Goal: Communication & Community: Answer question/provide support

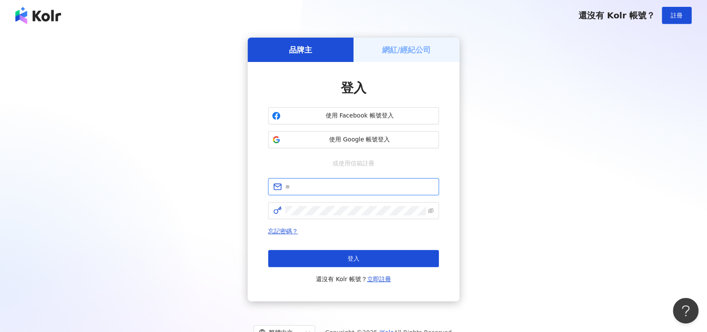
click at [350, 184] on input "text" at bounding box center [359, 186] width 149 height 9
type input "**********"
click button "登入" at bounding box center [353, 258] width 171 height 17
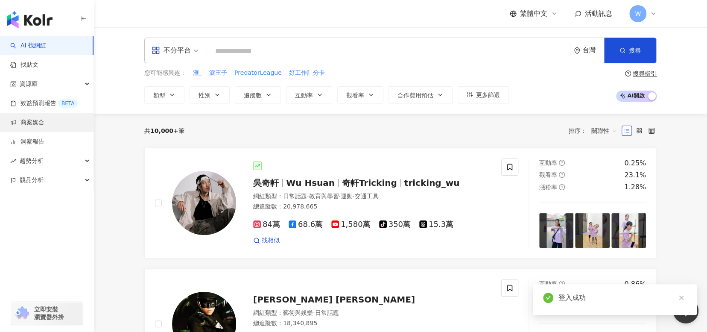
click at [44, 127] on link "商案媒合" at bounding box center [27, 122] width 34 height 9
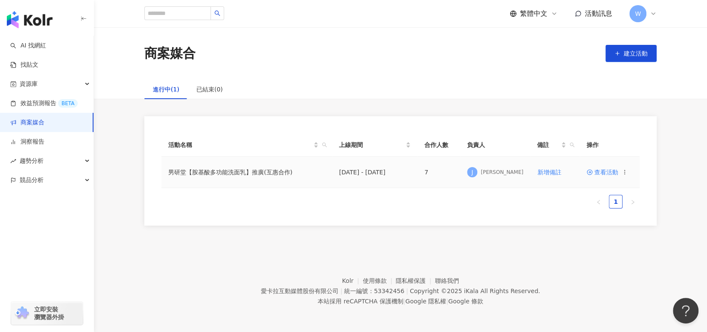
click at [606, 170] on span "查看活動" at bounding box center [602, 172] width 32 height 6
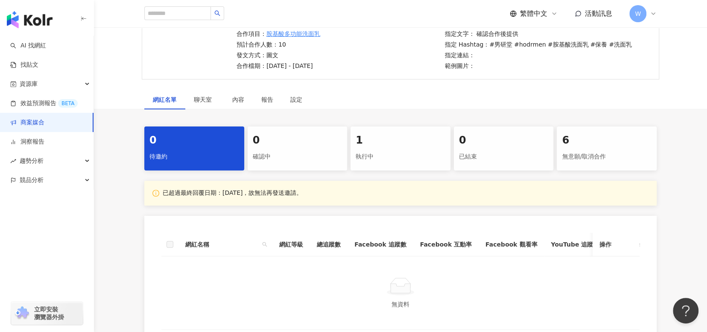
scroll to position [196, 0]
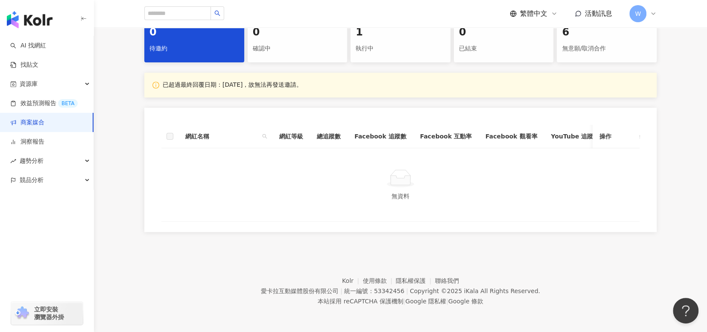
click at [398, 45] on div "執行中" at bounding box center [401, 48] width 90 height 15
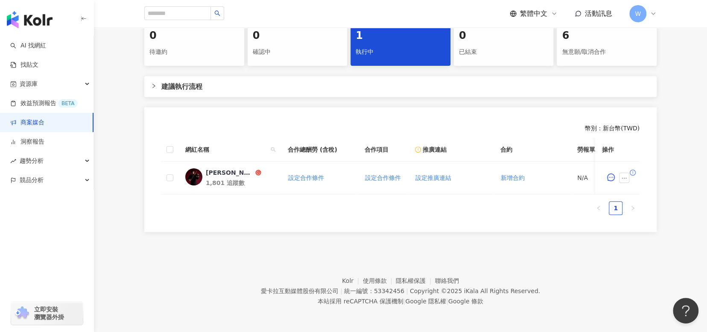
scroll to position [192, 0]
click at [612, 173] on icon "message" at bounding box center [611, 177] width 8 height 8
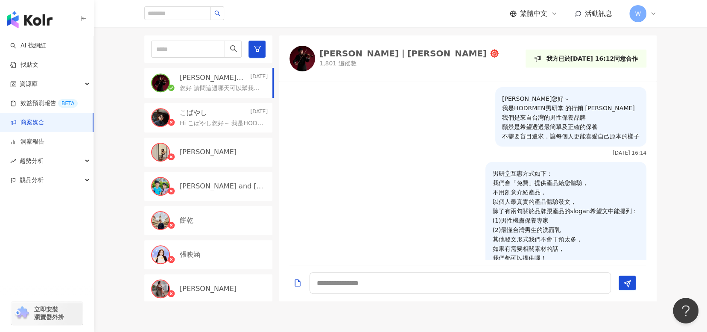
scroll to position [849, 0]
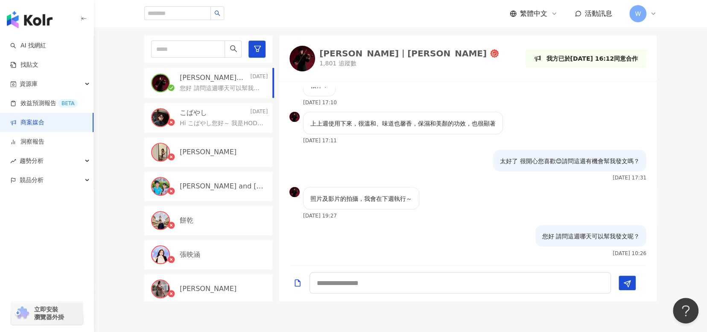
click at [296, 190] on img at bounding box center [294, 192] width 10 height 10
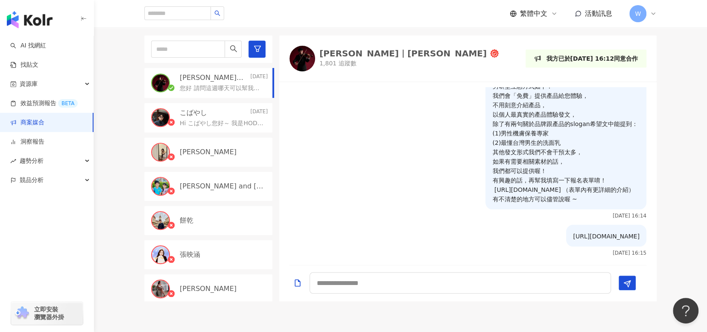
scroll to position [0, 0]
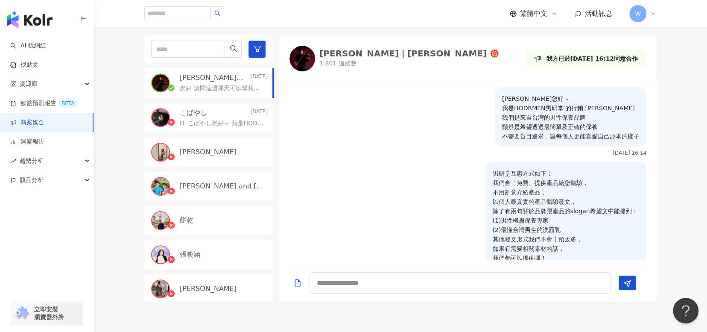
click at [333, 55] on div "Jimmy｜彥傑" at bounding box center [402, 53] width 167 height 9
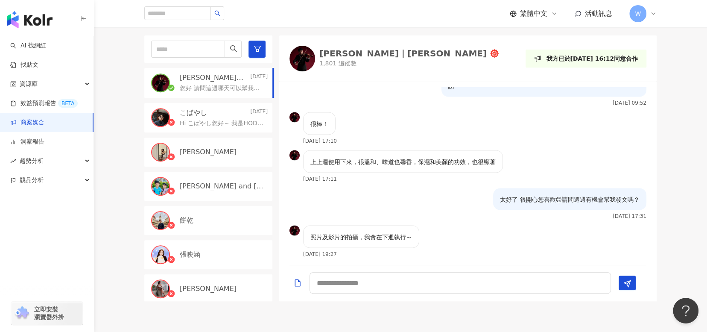
scroll to position [849, 0]
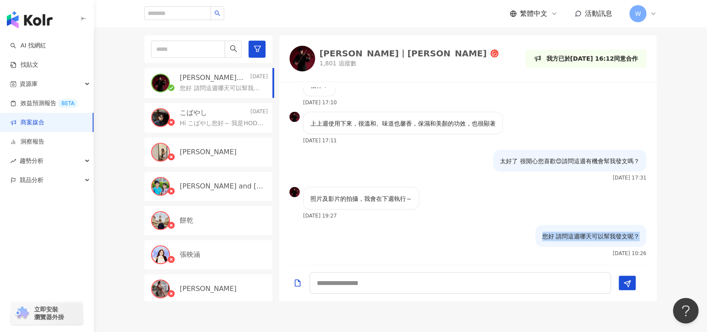
drag, startPoint x: 542, startPoint y: 234, endPoint x: 634, endPoint y: 233, distance: 92.6
click at [634, 233] on div "您好 請問這週哪天可以幫我發文呢？" at bounding box center [590, 235] width 111 height 22
copy p "您好 請問這週哪天可以幫我發文呢？"
click at [511, 206] on div "照片及影片的拍攝，我會在下週執行～ 2025/9/26 19:27" at bounding box center [467, 206] width 377 height 38
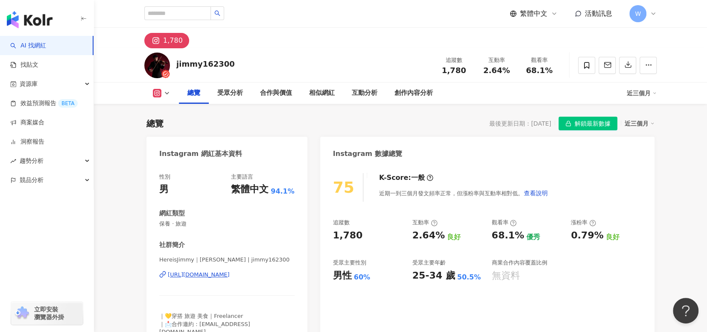
scroll to position [171, 0]
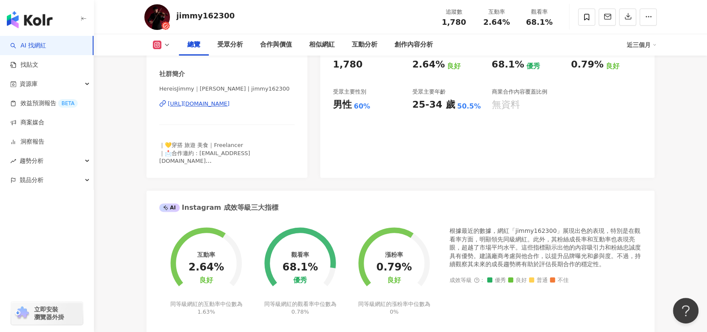
click at [230, 106] on div "[URL][DOMAIN_NAME]" at bounding box center [199, 104] width 62 height 8
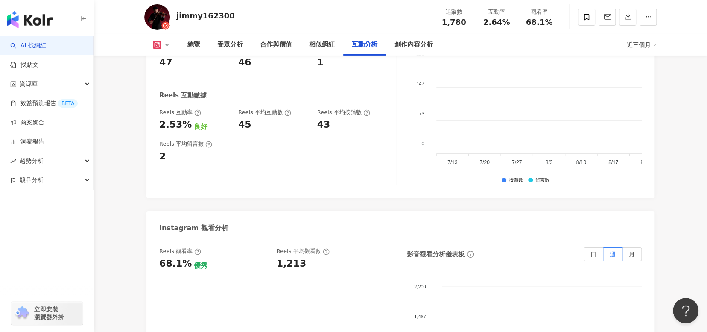
scroll to position [1707, 0]
